Goal: Download file/media

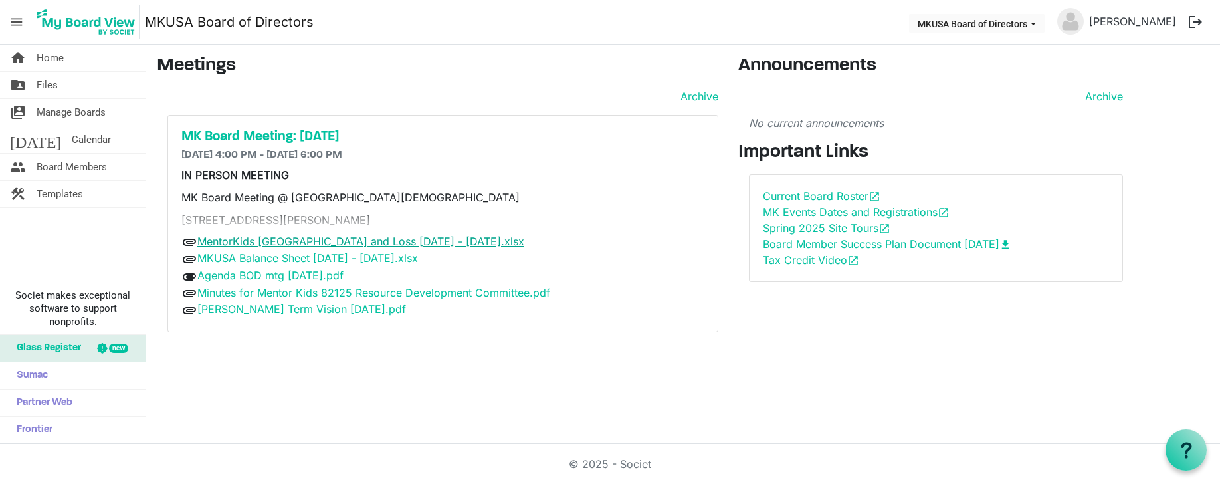
click at [301, 243] on link "MentorKids [GEOGRAPHIC_DATA] and Loss [DATE] - [DATE].xlsx" at bounding box center [360, 241] width 327 height 13
click at [106, 255] on div "home Home folder_shared Files switch_account Manage Boards [DATE] Calendar peop…" at bounding box center [73, 244] width 146 height 399
click at [632, 254] on div "attachment MKUSA Balance Sheet [DATE] - [DATE].xlsx" at bounding box center [442, 258] width 523 height 17
